Goal: Task Accomplishment & Management: Manage account settings

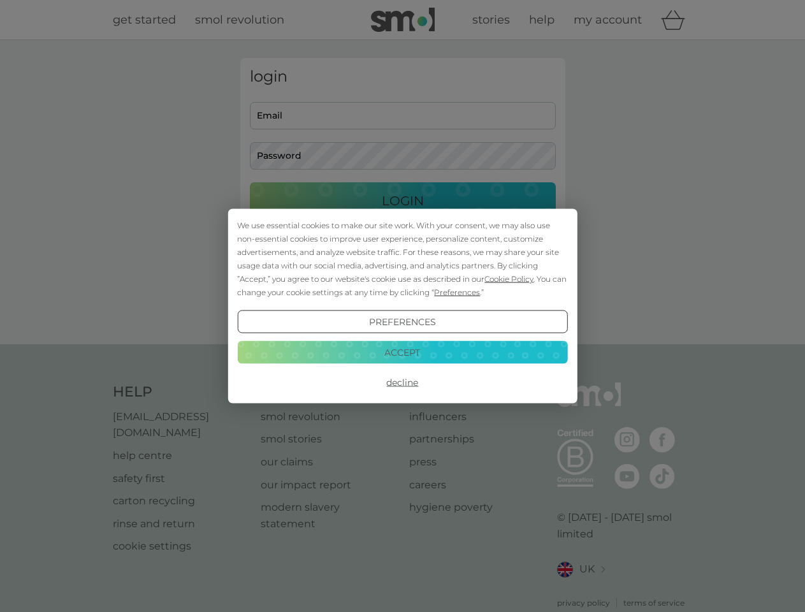
click at [509, 279] on span "Cookie Policy" at bounding box center [508, 279] width 49 height 10
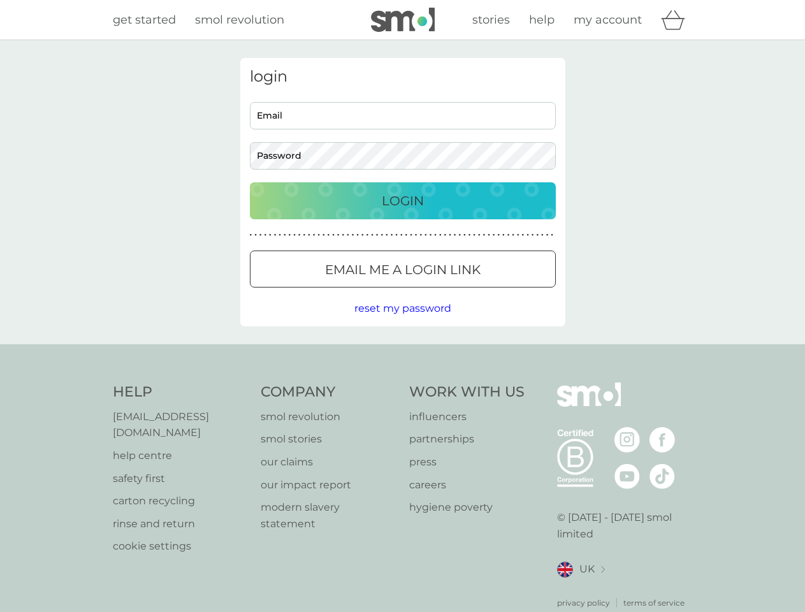
click at [456, 292] on div "login Email Password Login ● ● ● ● ● ● ● ● ● ● ● ● ● ● ● ● ● ● ● ● ● ● ● ● ● ● …" at bounding box center [402, 192] width 325 height 268
click at [402, 322] on div "login Email Password Login ● ● ● ● ● ● ● ● ● ● ● ● ● ● ● ● ● ● ● ● ● ● ● ● ● ● …" at bounding box center [402, 192] width 325 height 268
click at [402, 382] on div "Help [EMAIL_ADDRESS][DOMAIN_NAME] help centre safety first carton recycling rin…" at bounding box center [403, 495] width 580 height 226
click at [402, 352] on div "Help [EMAIL_ADDRESS][DOMAIN_NAME] help centre safety first carton recycling rin…" at bounding box center [402, 495] width 805 height 303
